Goal: Navigation & Orientation: Find specific page/section

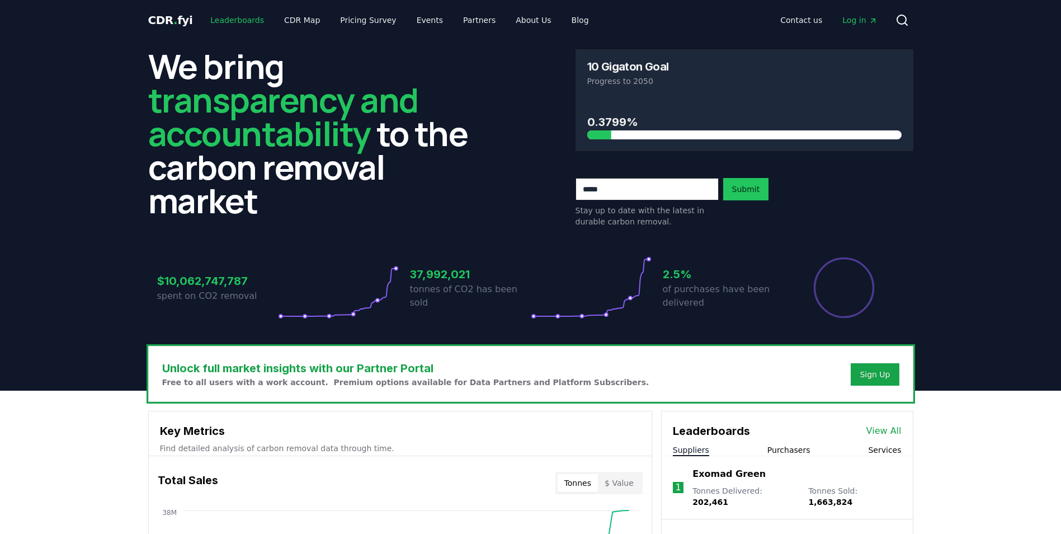
click at [252, 19] on link "Leaderboards" at bounding box center [237, 20] width 72 height 20
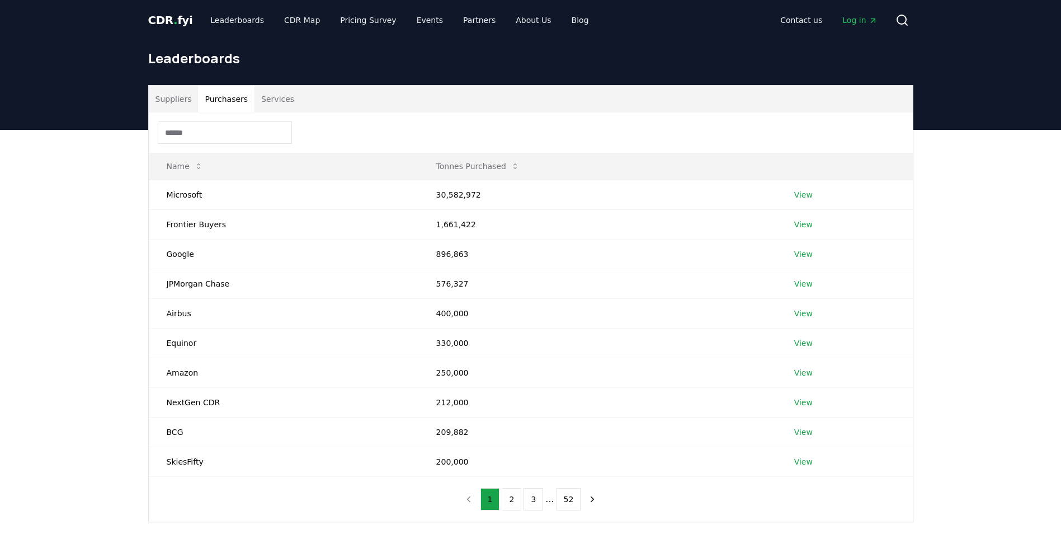
click at [225, 95] on button "Purchasers" at bounding box center [226, 99] width 57 height 27
click at [515, 501] on button "2" at bounding box center [512, 499] width 20 height 22
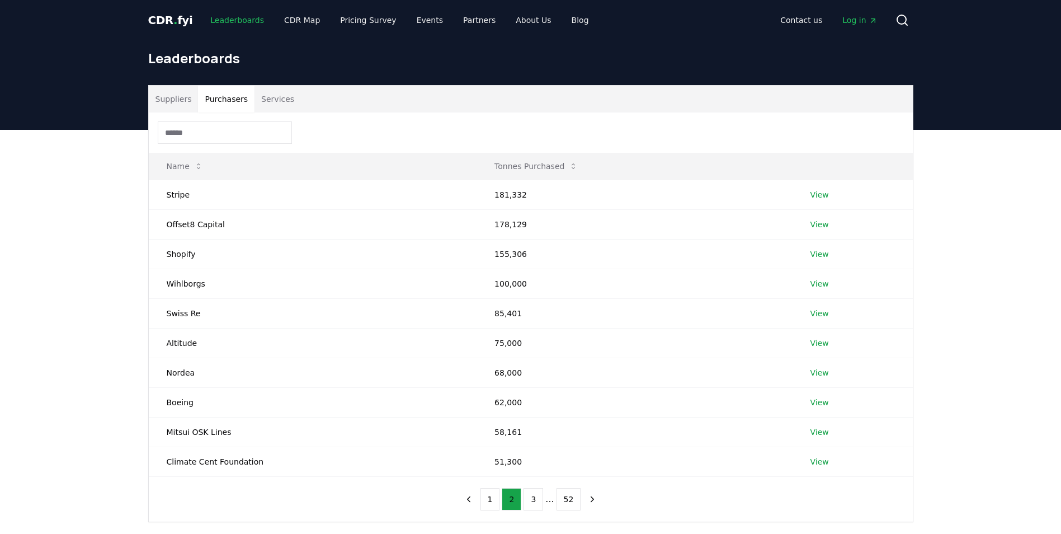
click at [219, 24] on link "Leaderboards" at bounding box center [237, 20] width 72 height 20
click at [230, 8] on div "CDR . fyi Leaderboards CDR Map Pricing Survey Events Partners About Us Blog Con…" at bounding box center [530, 20] width 765 height 40
click at [282, 25] on link "CDR Map" at bounding box center [302, 20] width 54 height 20
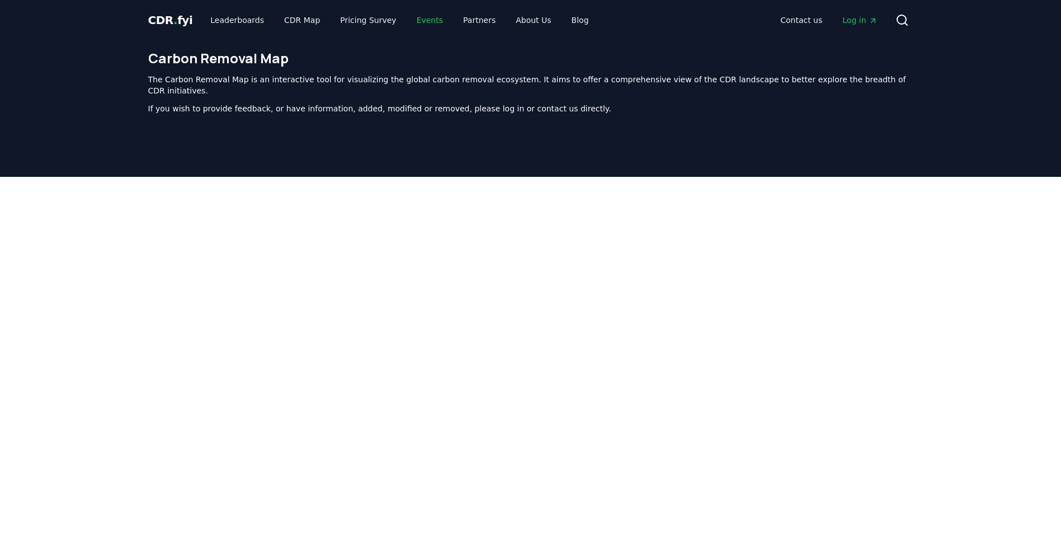
click at [412, 25] on link "Events" at bounding box center [430, 20] width 44 height 20
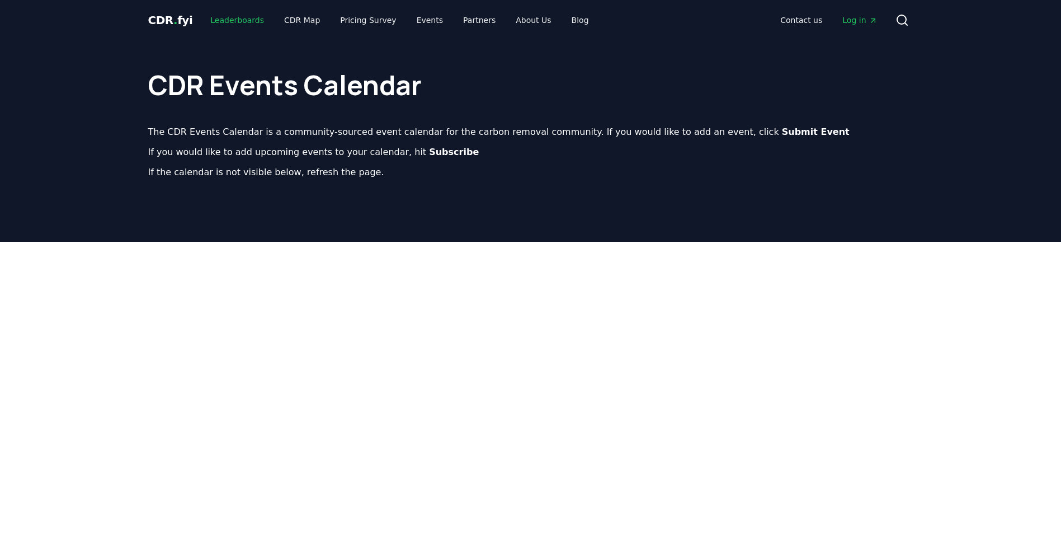
click at [236, 24] on link "Leaderboards" at bounding box center [237, 20] width 72 height 20
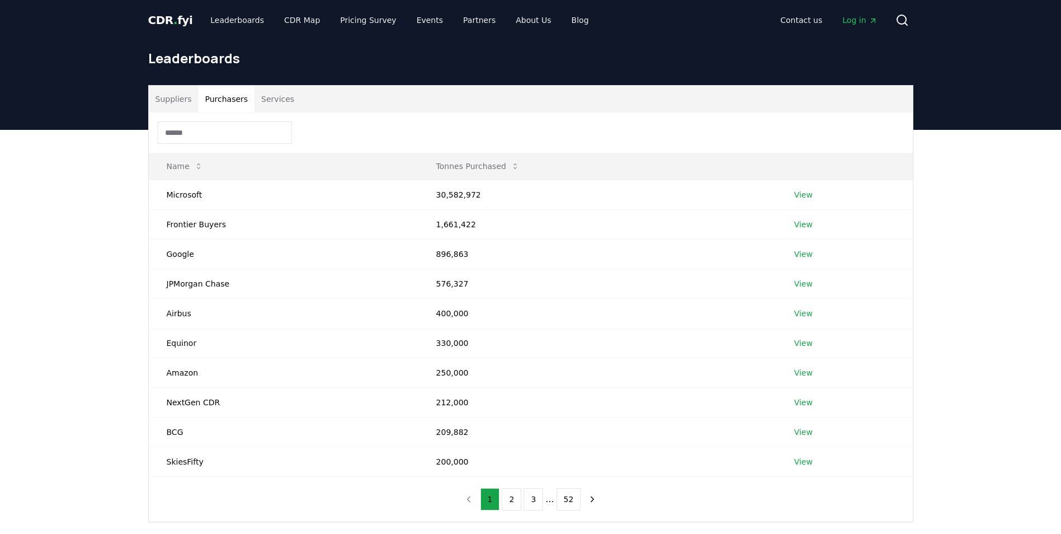
click at [224, 98] on button "Purchasers" at bounding box center [226, 99] width 57 height 27
click at [513, 501] on button "2" at bounding box center [512, 499] width 20 height 22
